Goal: Find specific page/section: Find specific page/section

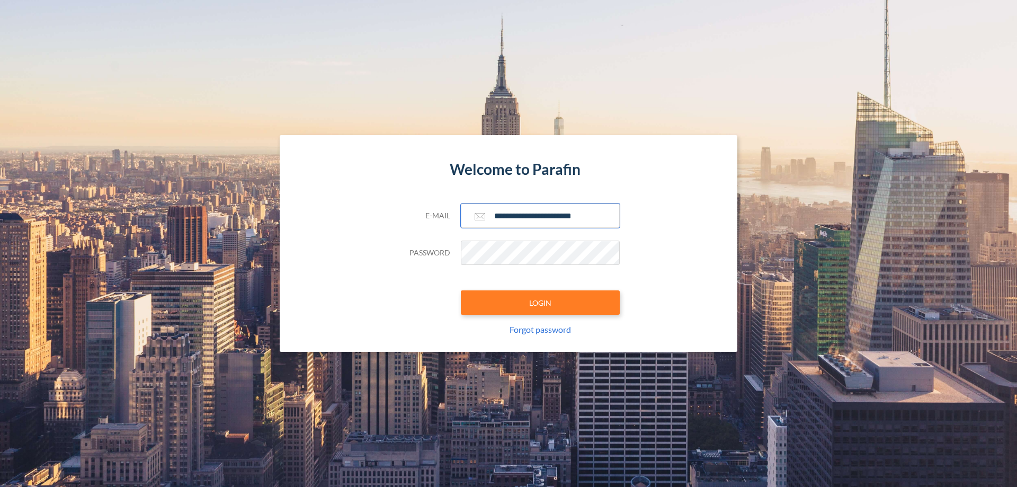
type input "**********"
click at [540, 302] on button "LOGIN" at bounding box center [540, 302] width 159 height 24
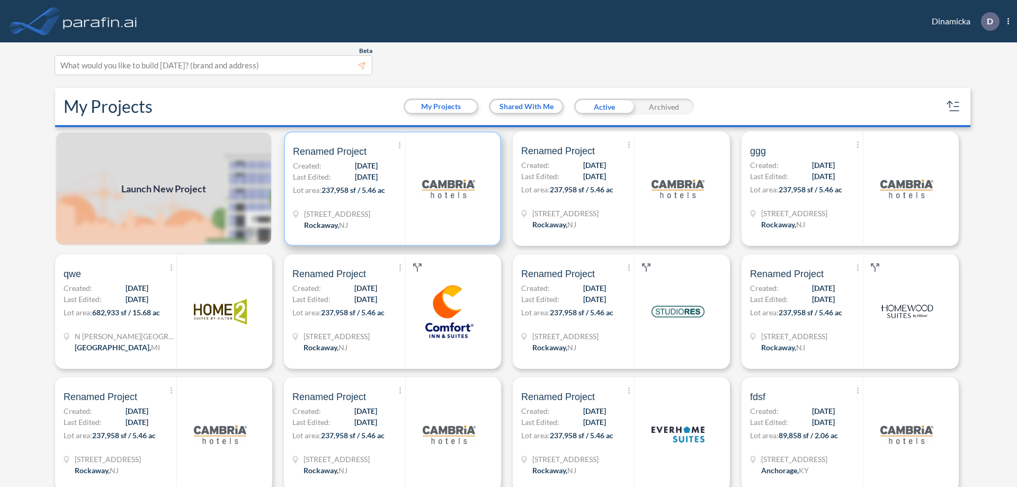
scroll to position [3, 0]
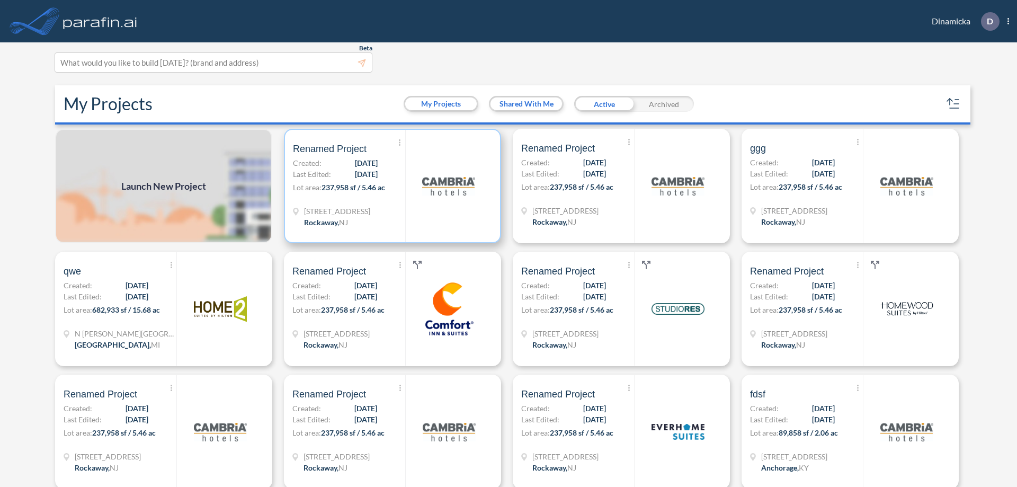
click at [390, 186] on p "Lot area: 237,958 sf / 5.46 ac" at bounding box center [349, 189] width 112 height 15
